Goal: Task Accomplishment & Management: Manage account settings

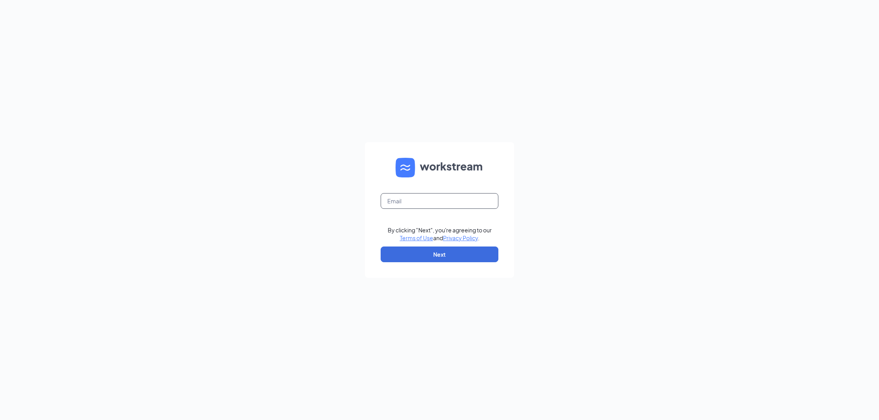
click at [430, 204] on input "text" at bounding box center [440, 201] width 118 height 16
type input "[EMAIL_ADDRESS][DOMAIN_NAME]"
click at [451, 255] on button "Next" at bounding box center [440, 254] width 118 height 16
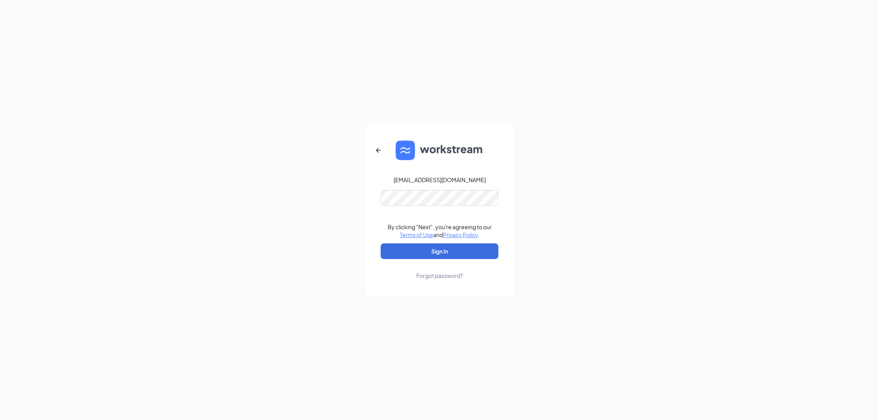
click at [361, 218] on div "[EMAIL_ADDRESS][DOMAIN_NAME] By clicking "Next", you're agreeing to our Terms o…" at bounding box center [439, 210] width 879 height 420
click at [444, 251] on button "Sign In" at bounding box center [440, 251] width 118 height 16
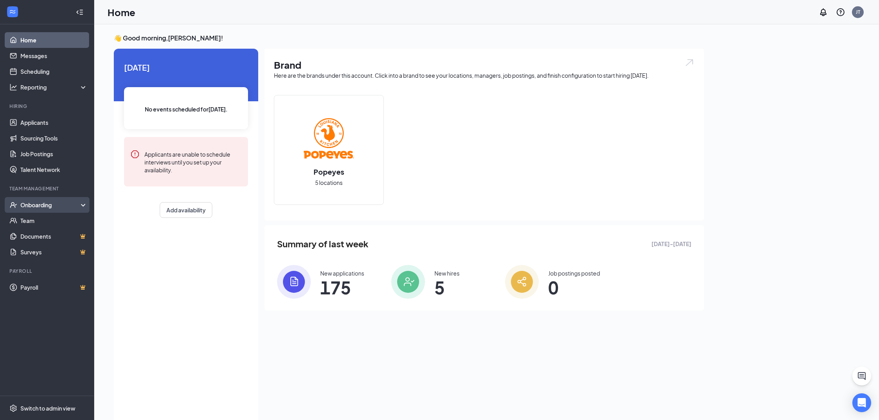
click at [34, 205] on div "Onboarding" at bounding box center [50, 205] width 60 height 8
click at [33, 223] on link "Overview" at bounding box center [53, 221] width 67 height 16
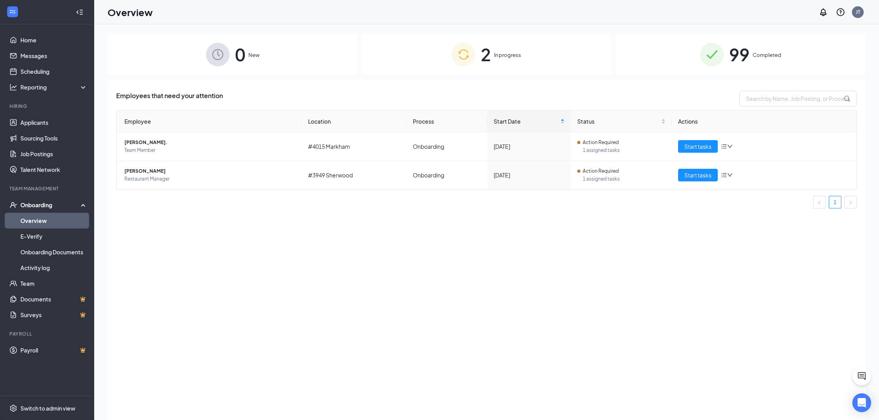
click at [514, 64] on div "2 In progress" at bounding box center [486, 54] width 250 height 41
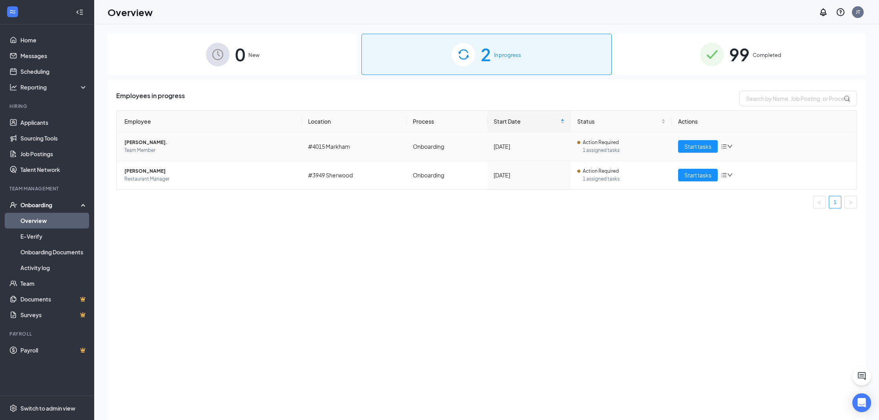
click at [154, 152] on span "Team Member" at bounding box center [209, 150] width 171 height 8
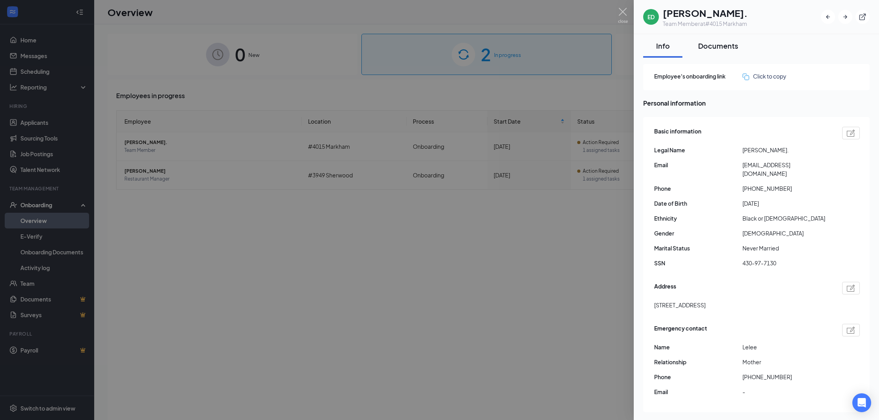
click at [712, 49] on div "Documents" at bounding box center [718, 46] width 40 height 10
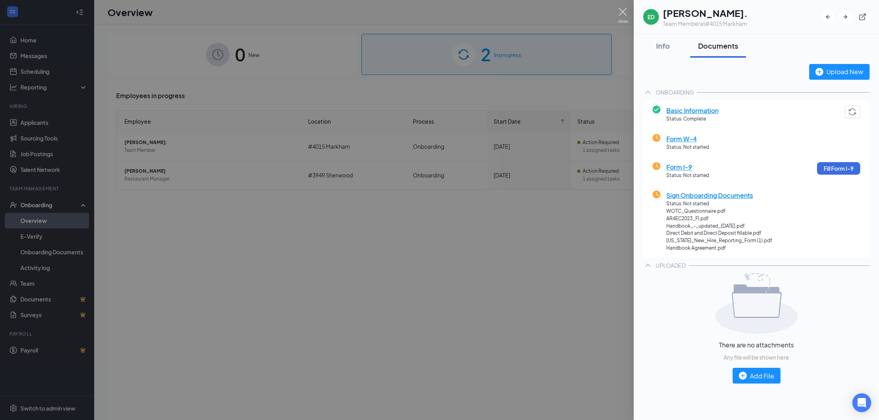
click at [623, 11] on img at bounding box center [623, 15] width 10 height 15
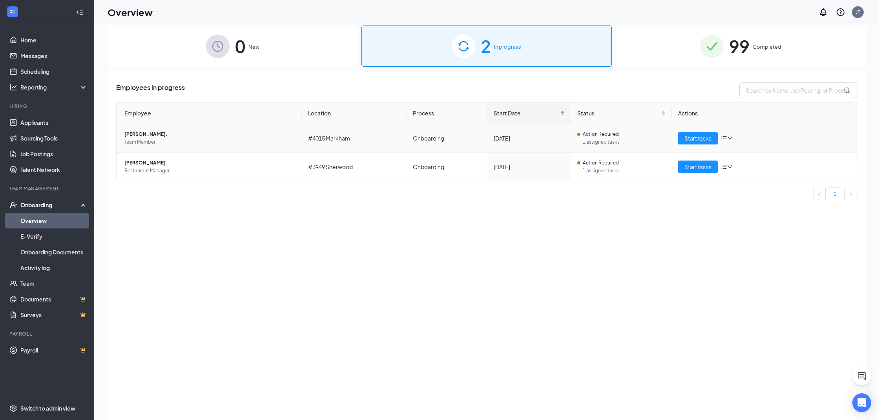
scroll to position [8, 0]
